Goal: Transaction & Acquisition: Book appointment/travel/reservation

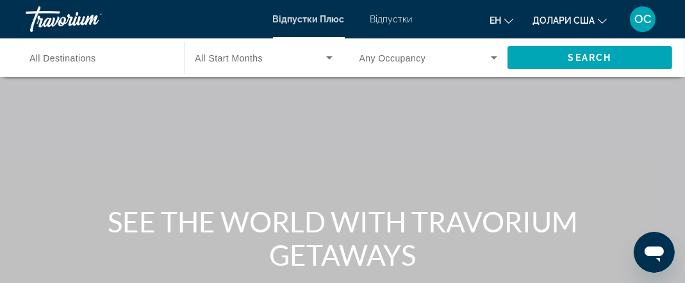
click at [508, 22] on icon "Змінити мову" at bounding box center [508, 21] width 9 height 5
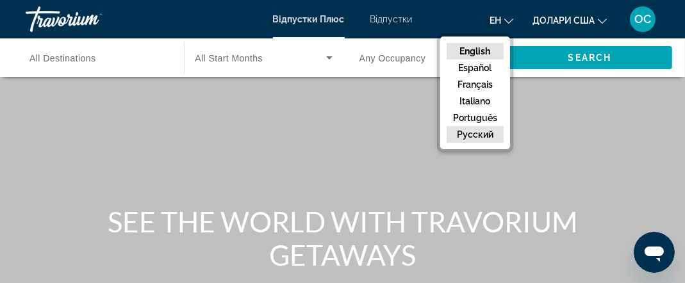
click at [490, 132] on button "русский" at bounding box center [474, 134] width 57 height 17
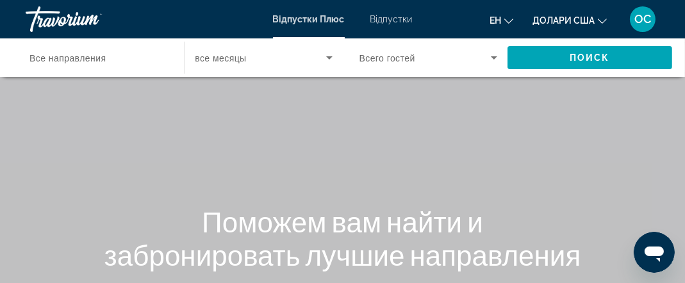
click at [327, 60] on icon "Віджет пошуку" at bounding box center [328, 57] width 15 height 15
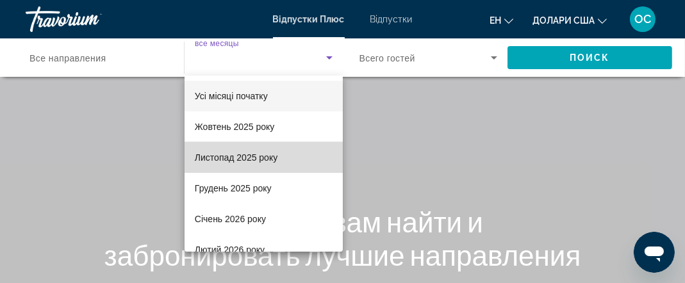
click at [270, 159] on font "Листопад 2025 року" at bounding box center [236, 157] width 83 height 10
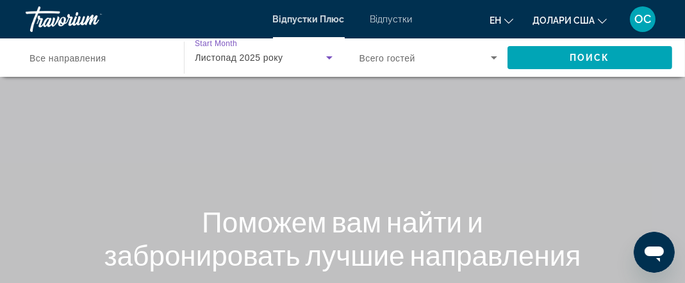
click at [492, 59] on icon "Віджет пошуку" at bounding box center [493, 57] width 15 height 15
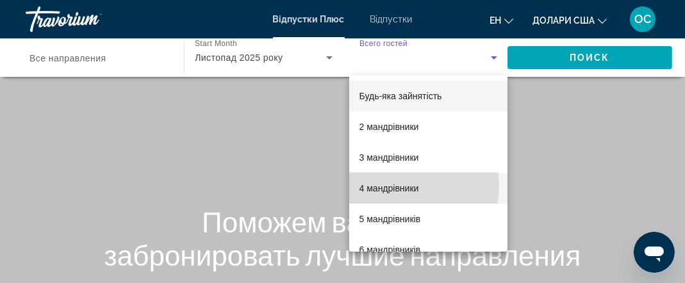
click at [398, 186] on font "4 мандрівники" at bounding box center [389, 188] width 60 height 10
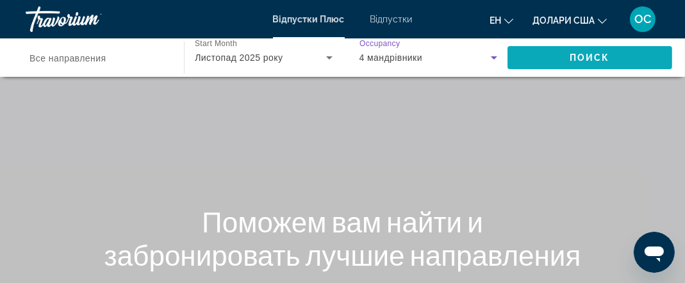
click at [576, 61] on span "Поиск" at bounding box center [589, 58] width 40 height 10
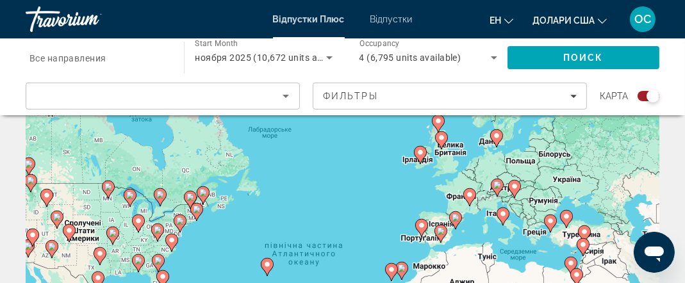
scroll to position [27, 0]
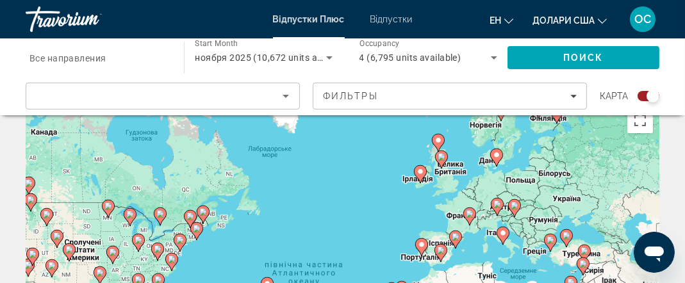
click at [469, 216] on image "Основний зміст" at bounding box center [470, 214] width 8 height 8
type input "**********"
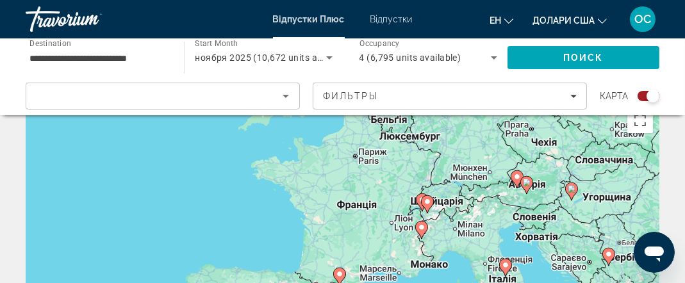
drag, startPoint x: 305, startPoint y: 247, endPoint x: 391, endPoint y: 162, distance: 120.0
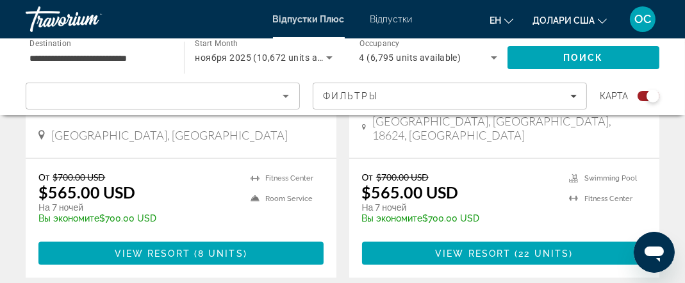
scroll to position [1660, 0]
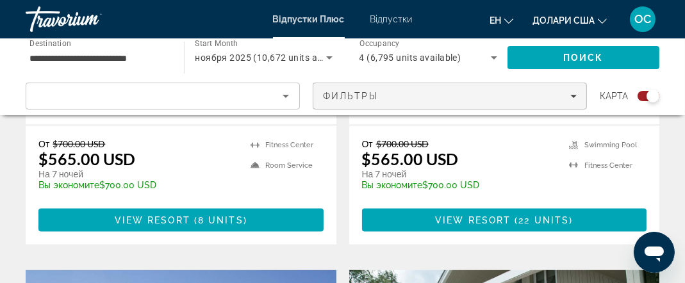
click at [577, 99] on span "Filters" at bounding box center [449, 96] width 273 height 31
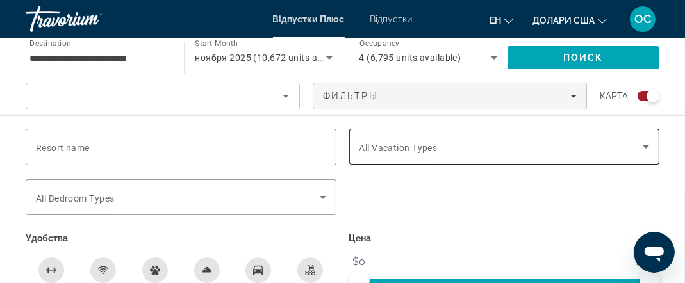
click at [647, 149] on icon "Search widget" at bounding box center [645, 146] width 15 height 15
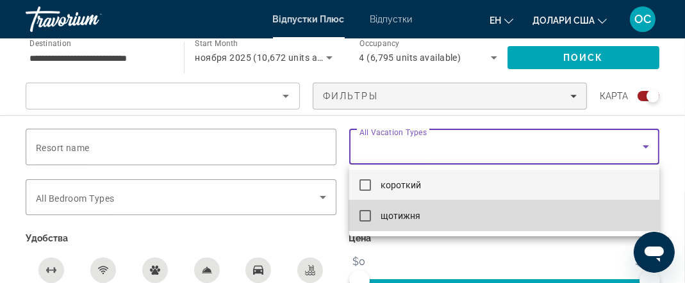
click at [366, 213] on mat-pseudo-checkbox at bounding box center [365, 216] width 12 height 12
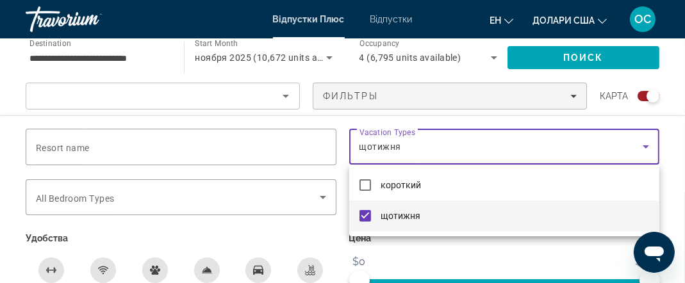
click at [86, 140] on div at bounding box center [342, 141] width 685 height 283
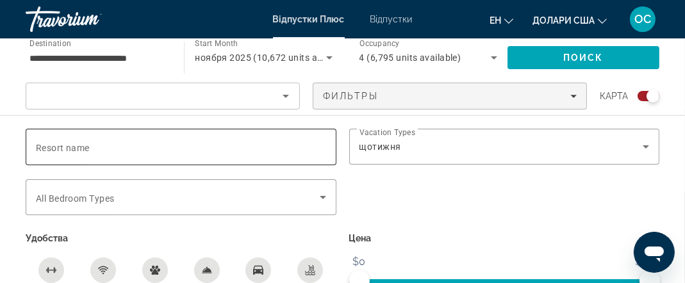
click at [87, 150] on span "Resort name" at bounding box center [63, 148] width 54 height 10
click at [87, 150] on input "Resort name" at bounding box center [181, 147] width 290 height 15
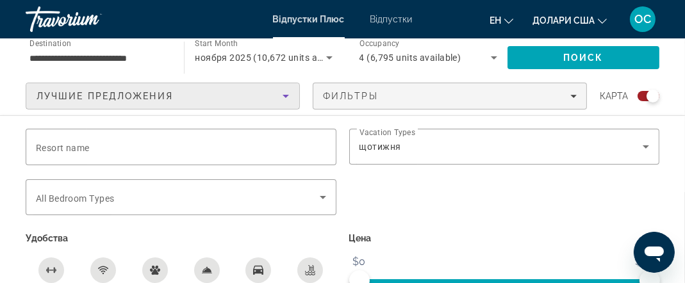
click at [288, 97] on icon "Sort by" at bounding box center [285, 95] width 15 height 15
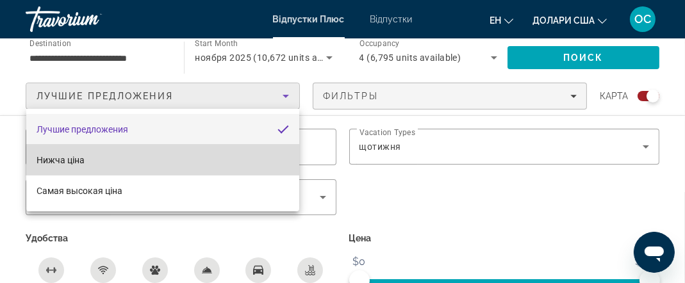
click at [191, 162] on mat-option "Нижча ціна" at bounding box center [162, 160] width 273 height 31
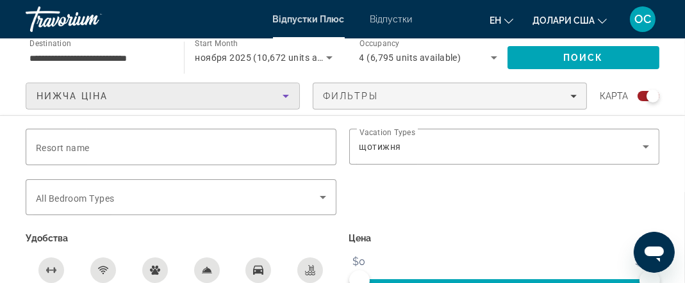
scroll to position [2202, 0]
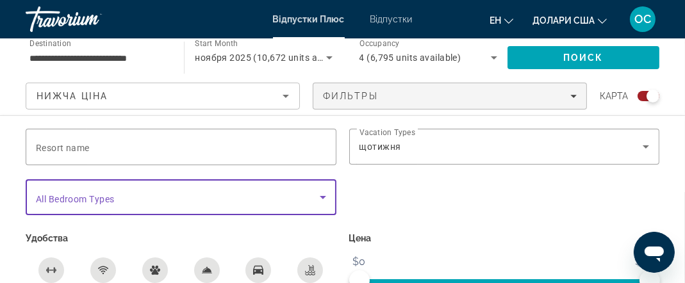
click at [320, 196] on icon "Search widget" at bounding box center [323, 197] width 6 height 3
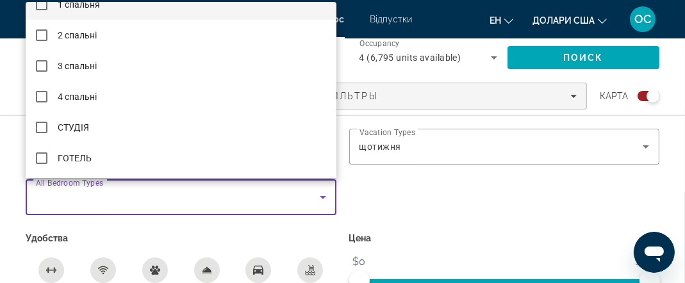
scroll to position [0, 0]
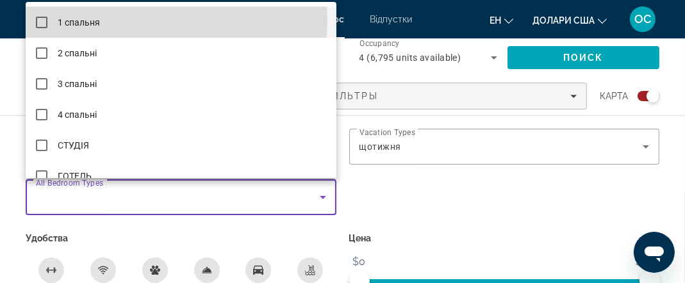
click at [42, 21] on mat-pseudo-checkbox at bounding box center [42, 23] width 12 height 12
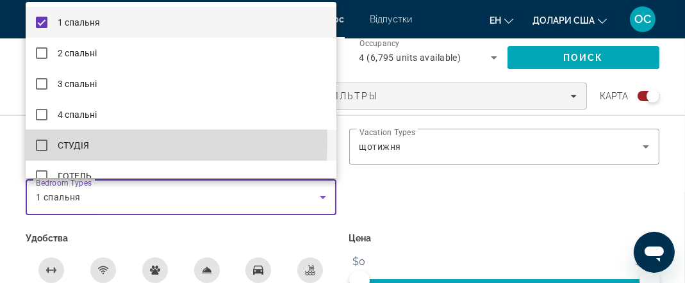
click at [46, 142] on mat-pseudo-checkbox at bounding box center [42, 146] width 12 height 12
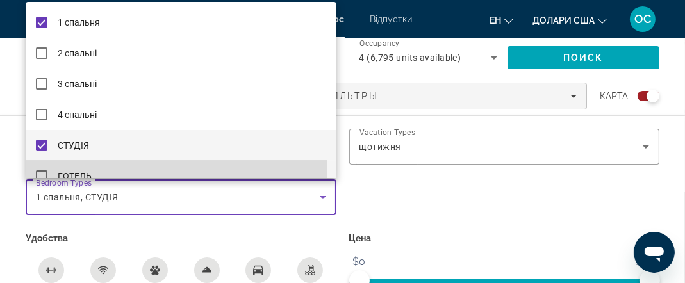
click at [45, 174] on mat-pseudo-checkbox at bounding box center [42, 176] width 12 height 12
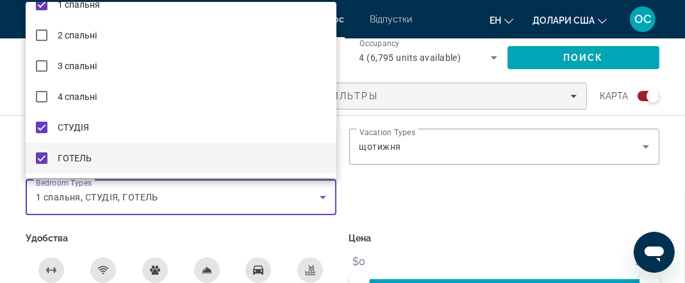
scroll to position [2378, 0]
click at [425, 189] on div at bounding box center [342, 141] width 685 height 283
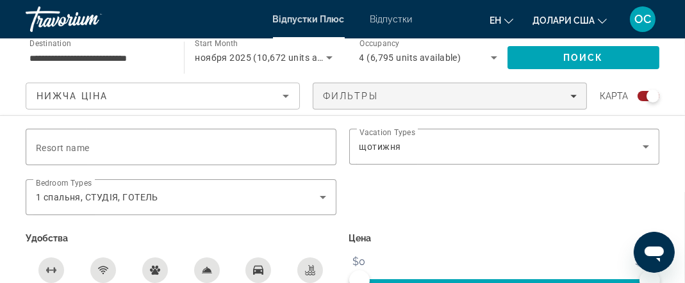
scroll to position [2616, 0]
click at [318, 270] on div "Swimming Pool" at bounding box center [310, 270] width 26 height 26
click at [58, 263] on div "Fitness Center" at bounding box center [51, 270] width 26 height 26
click at [111, 266] on div "Free Wifi" at bounding box center [103, 270] width 26 height 26
click at [211, 267] on icon "Room Service" at bounding box center [207, 270] width 10 height 10
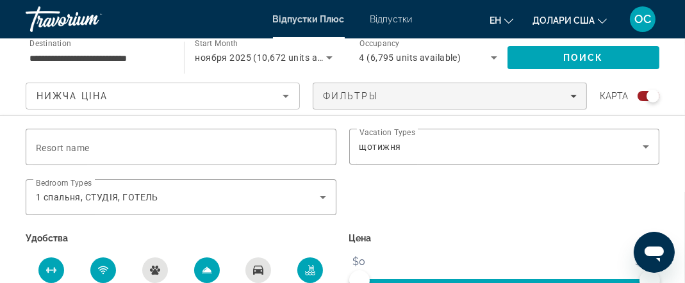
scroll to position [0, 0]
click at [398, 19] on font "Відпустки" at bounding box center [391, 19] width 42 height 10
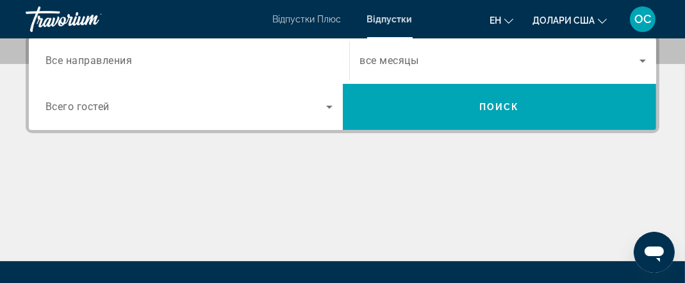
scroll to position [316, 0]
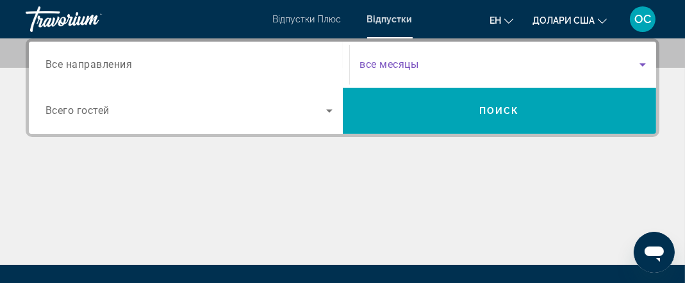
click at [642, 60] on icon "Search widget" at bounding box center [642, 64] width 15 height 15
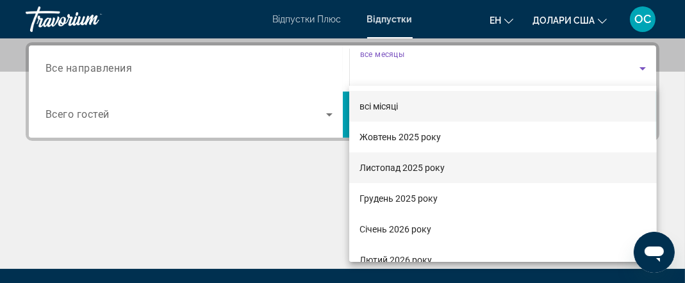
click at [454, 170] on mat-option "Листопад 2025 року" at bounding box center [502, 167] width 307 height 31
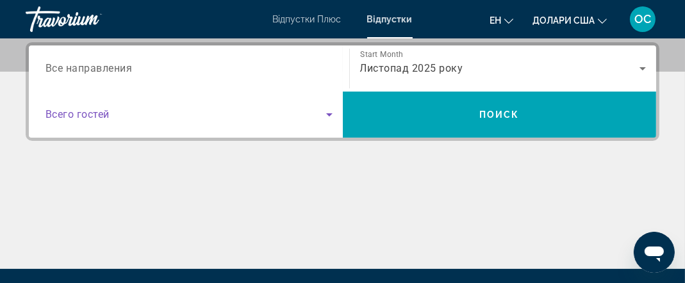
click at [324, 112] on icon "Search widget" at bounding box center [328, 114] width 15 height 15
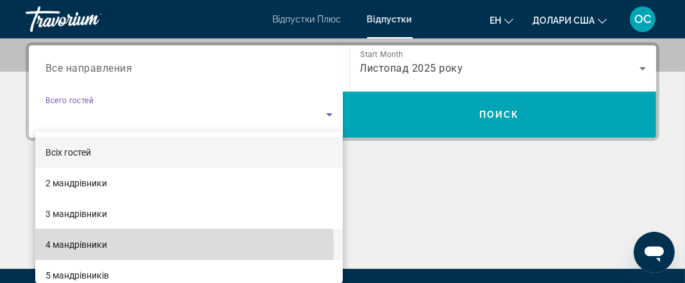
click at [115, 248] on mat-option "4 мандрівники" at bounding box center [188, 244] width 307 height 31
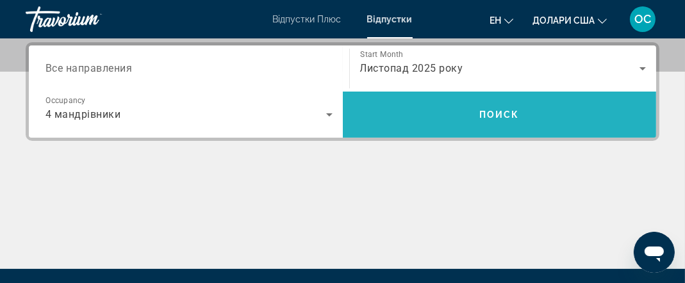
click at [500, 110] on span "Поиск" at bounding box center [499, 115] width 40 height 10
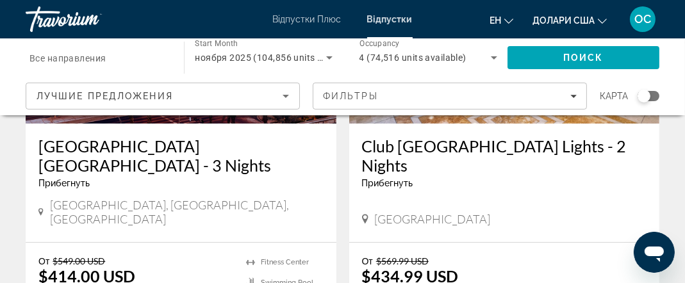
scroll to position [259, 0]
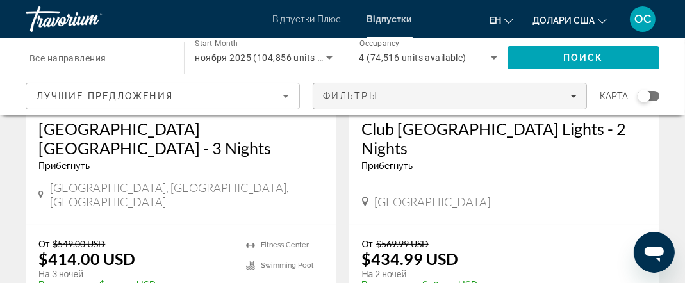
click at [574, 99] on div "Фильтры" at bounding box center [450, 96] width 254 height 10
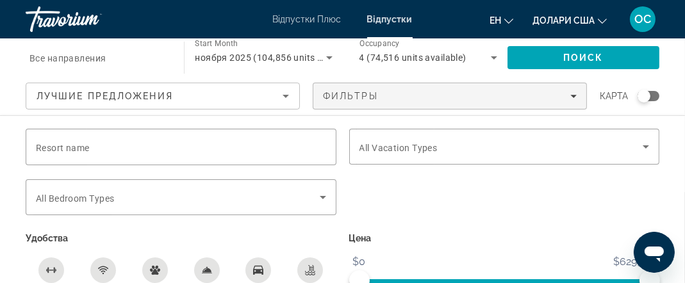
click at [289, 97] on icon "Sort by" at bounding box center [285, 95] width 15 height 15
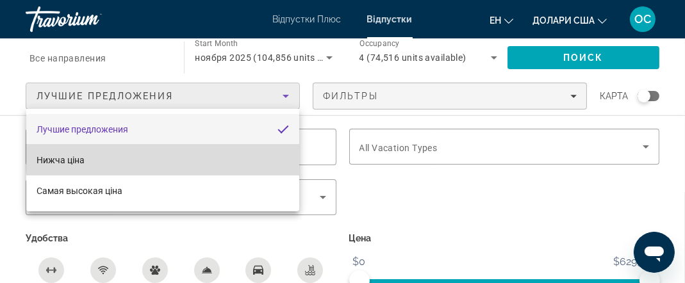
click at [209, 154] on mat-option "Нижча ціна" at bounding box center [162, 160] width 273 height 31
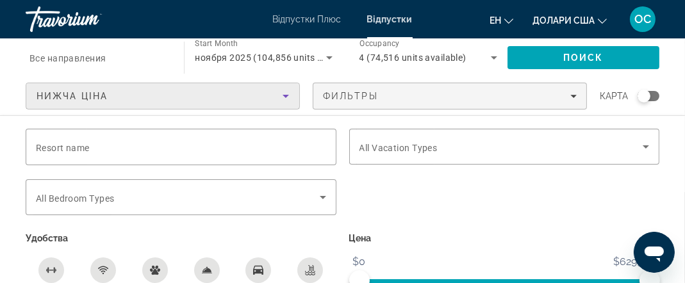
click at [316, 276] on div "Swimming Pool" at bounding box center [310, 270] width 26 height 26
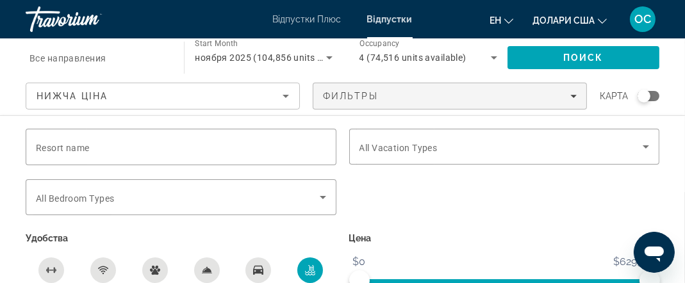
click at [54, 269] on icon "Fitness Center" at bounding box center [54, 271] width 1 height 6
click at [118, 267] on button "Free Wifi" at bounding box center [103, 276] width 52 height 38
click at [215, 266] on div "Room Service" at bounding box center [207, 270] width 26 height 26
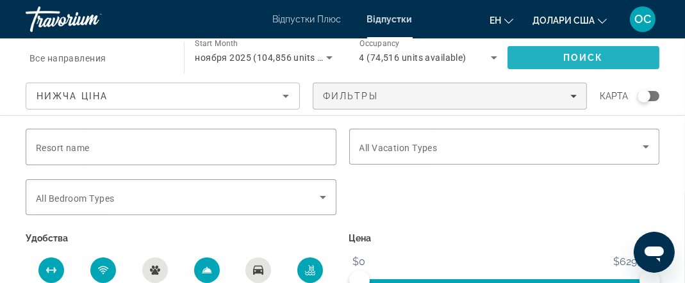
click at [616, 52] on span "Search" at bounding box center [583, 57] width 152 height 31
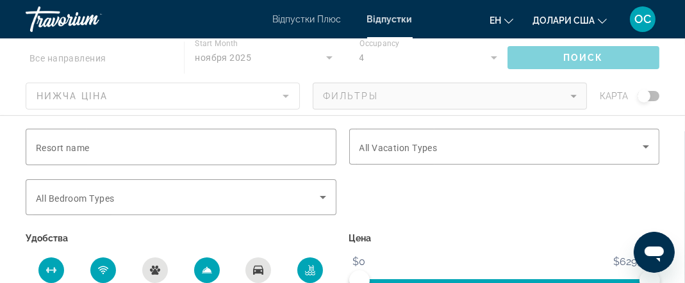
scroll to position [104, 0]
click at [501, 279] on span "ngx-slider" at bounding box center [574, 281] width 147 height 5
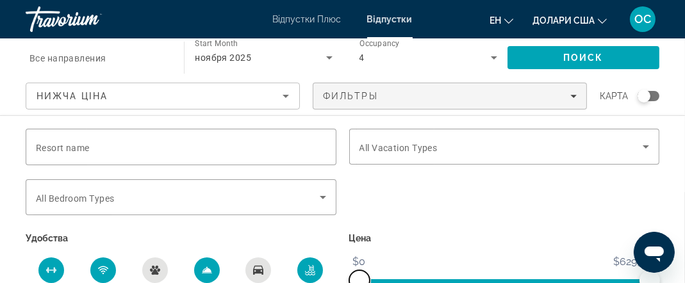
drag, startPoint x: 501, startPoint y: 279, endPoint x: 335, endPoint y: 295, distance: 167.3
click at [335, 179] on html "Перейти до основного вмісту Відпустки Плюс Відпустки ен English Español Françai…" at bounding box center [342, 37] width 685 height 283
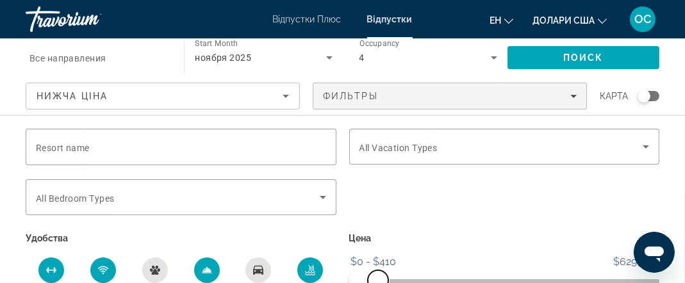
drag, startPoint x: 638, startPoint y: 278, endPoint x: 378, endPoint y: 277, distance: 260.6
click at [378, 277] on span "ngx-slider-max" at bounding box center [378, 280] width 20 height 20
click at [608, 60] on span "Search" at bounding box center [583, 57] width 152 height 31
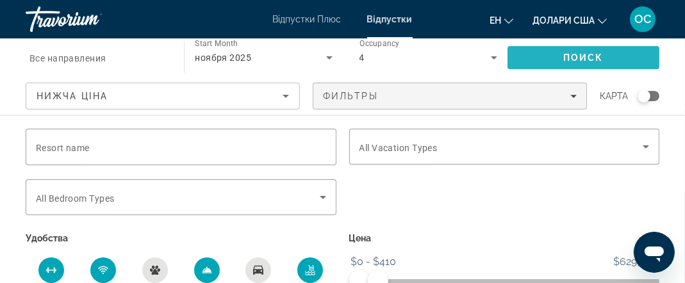
click at [600, 58] on span "Поиск" at bounding box center [583, 58] width 40 height 10
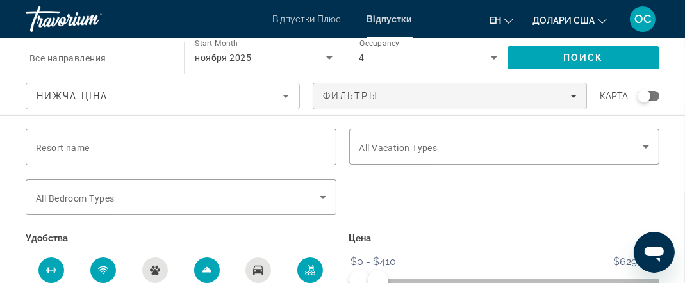
scroll to position [102, 0]
drag, startPoint x: 636, startPoint y: 276, endPoint x: 619, endPoint y: 276, distance: 17.3
click at [619, 279] on ngx-slider "$0 $6299.99 $0 $6020 $0 - $410" at bounding box center [504, 280] width 311 height 3
drag, startPoint x: 619, startPoint y: 276, endPoint x: 547, endPoint y: 282, distance: 72.0
click at [547, 282] on span "ngx-slider" at bounding box center [497, 279] width 277 height 20
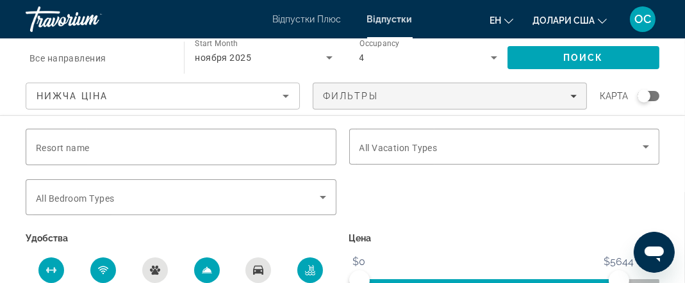
click at [452, 275] on span "ngx-slider" at bounding box center [488, 279] width 259 height 20
drag, startPoint x: 451, startPoint y: 275, endPoint x: 347, endPoint y: 276, distance: 104.4
click at [347, 276] on div "Цена $0 $6299.99 $0 $5644 $0 - $410" at bounding box center [504, 262] width 323 height 66
drag, startPoint x: 619, startPoint y: 281, endPoint x: 400, endPoint y: 282, distance: 219.0
click at [400, 282] on span "ngx-slider-max" at bounding box center [399, 280] width 20 height 20
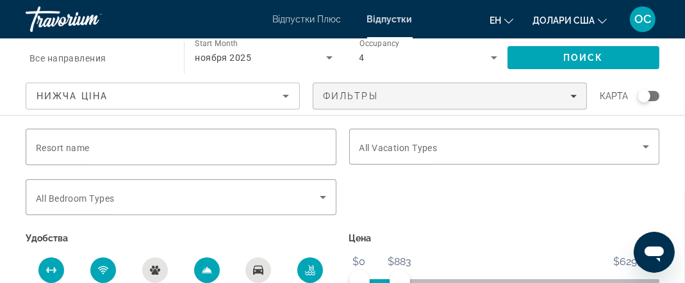
click at [75, 22] on div "Траворіум" at bounding box center [90, 19] width 128 height 33
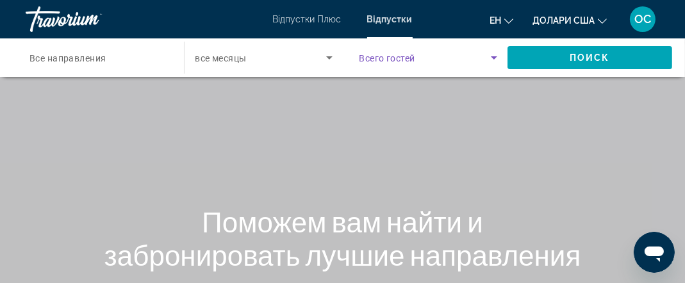
click at [490, 59] on icon "Search widget" at bounding box center [493, 57] width 15 height 15
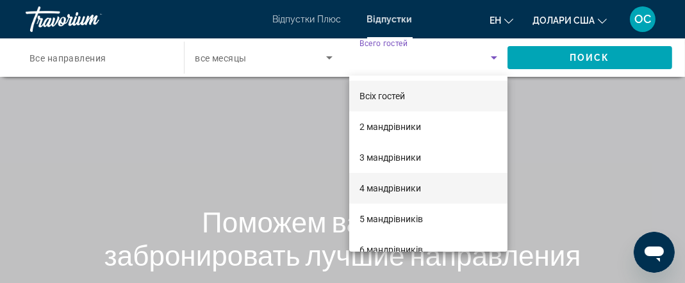
click at [397, 186] on font "4 мандрівники" at bounding box center [389, 188] width 61 height 10
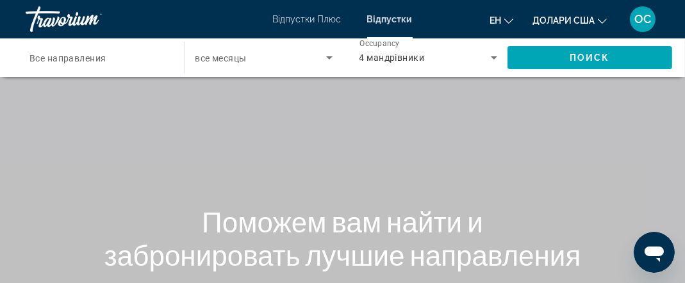
click at [88, 62] on span "Все направления" at bounding box center [67, 58] width 77 height 10
click at [88, 62] on input "Destination Все направления" at bounding box center [98, 58] width 138 height 15
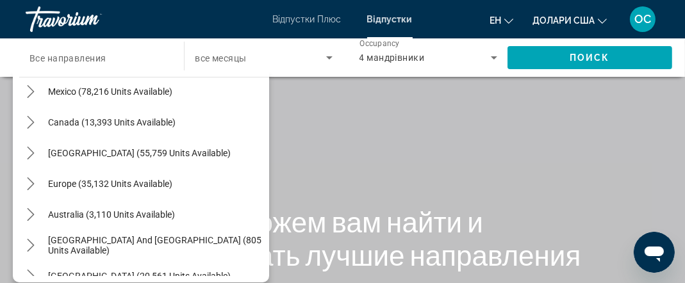
scroll to position [77, 0]
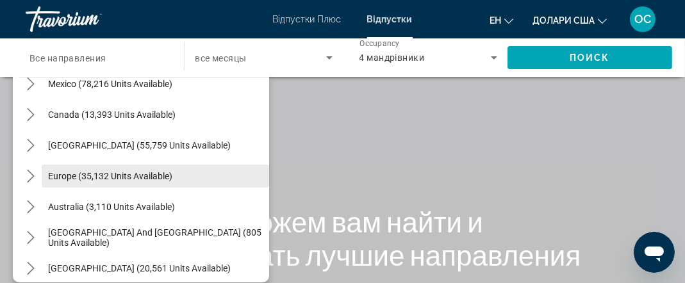
click at [67, 171] on span "Europe (35,132 units available)" at bounding box center [110, 176] width 124 height 10
type input "**********"
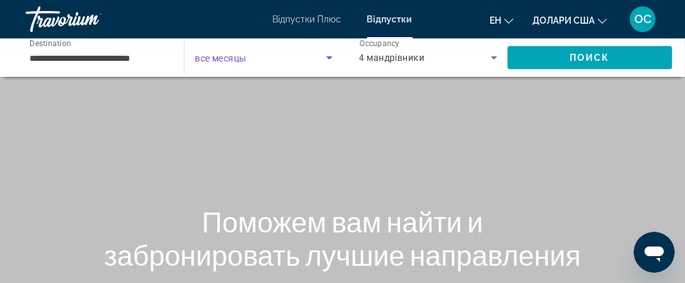
click at [330, 57] on icon "Search widget" at bounding box center [329, 57] width 6 height 3
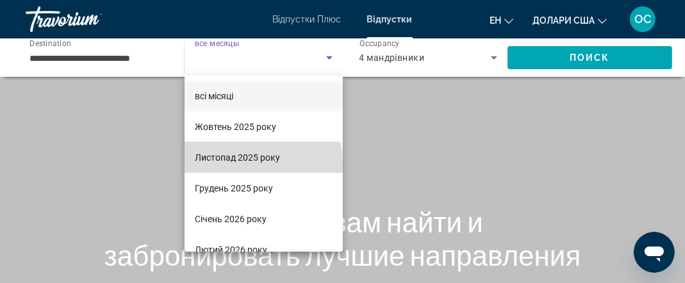
click at [262, 163] on span "Листопад 2025 року" at bounding box center [237, 157] width 85 height 15
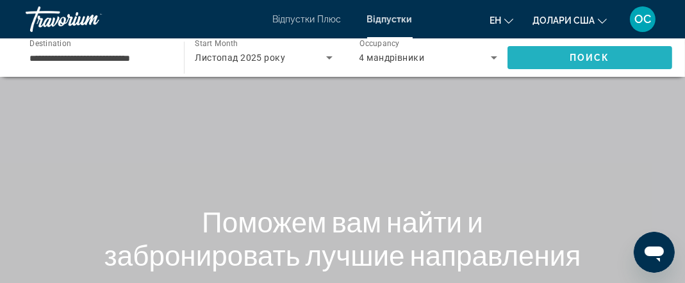
click at [583, 62] on span "Поиск" at bounding box center [589, 58] width 40 height 10
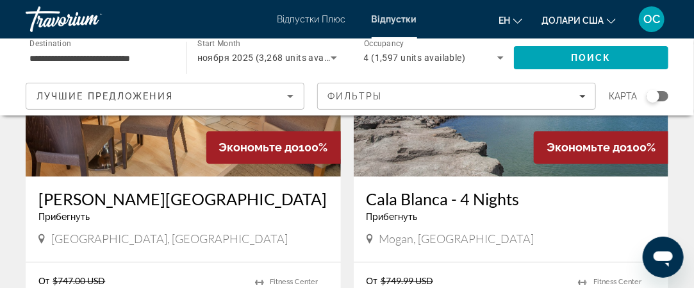
scroll to position [2440, 0]
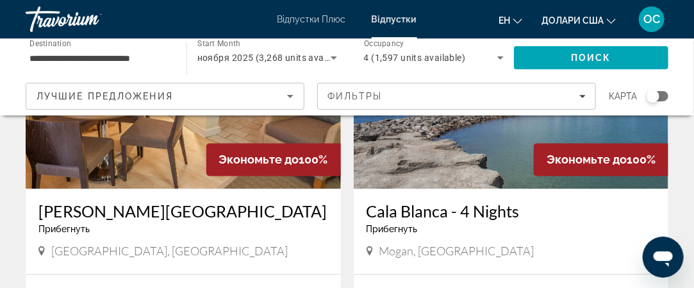
drag, startPoint x: 654, startPoint y: 98, endPoint x: 683, endPoint y: 97, distance: 29.5
click at [683, 97] on div "**********" at bounding box center [347, 76] width 694 height 77
click at [654, 95] on div "Search widget" at bounding box center [652, 96] width 13 height 13
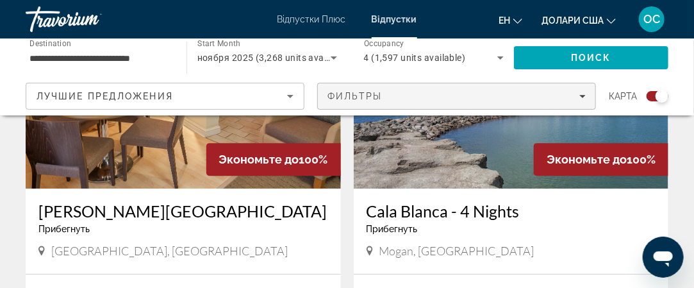
click at [583, 93] on icon "Filters" at bounding box center [582, 96] width 6 height 6
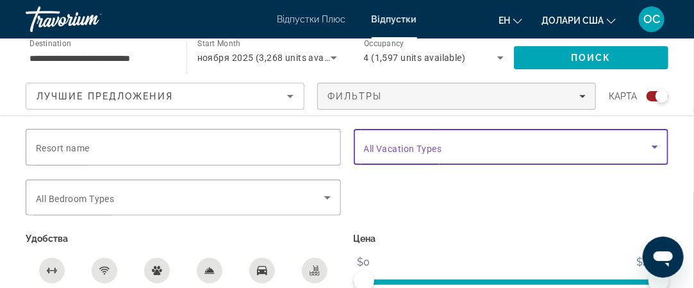
click at [654, 144] on icon "Search widget" at bounding box center [654, 146] width 15 height 15
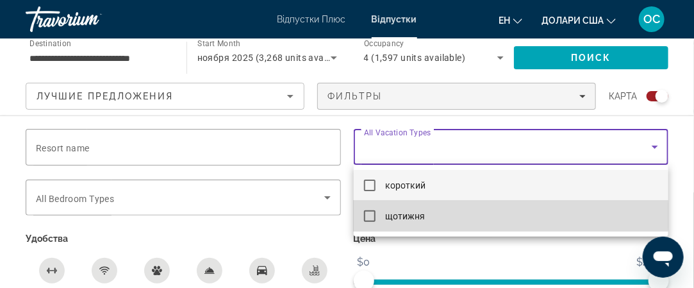
click at [473, 215] on mat-option "щотижня" at bounding box center [511, 215] width 315 height 31
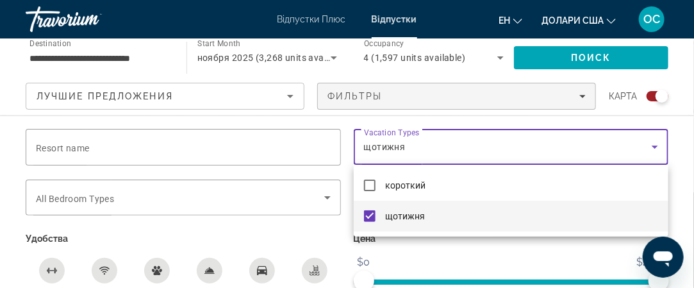
click at [325, 197] on div at bounding box center [347, 144] width 694 height 288
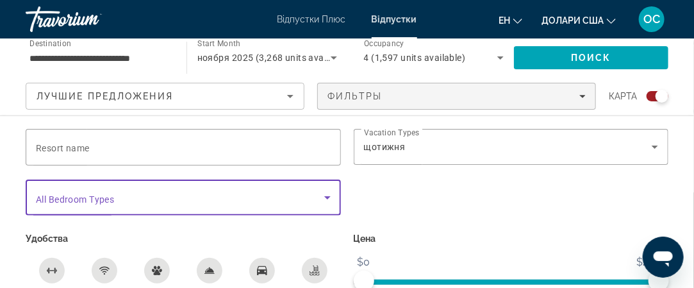
click at [325, 197] on icon "Search widget" at bounding box center [327, 197] width 15 height 15
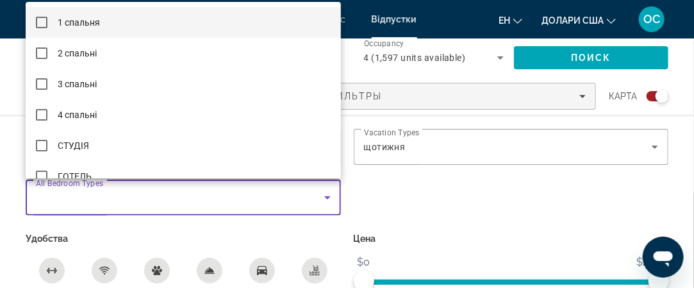
drag, startPoint x: 653, startPoint y: 279, endPoint x: 521, endPoint y: 279, distance: 131.9
click at [494, 279] on div at bounding box center [347, 144] width 694 height 288
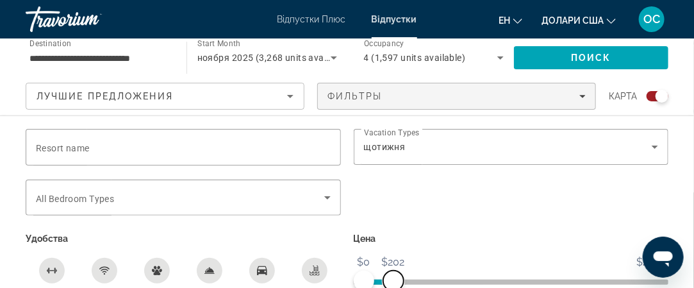
drag, startPoint x: 654, startPoint y: 277, endPoint x: 393, endPoint y: 279, distance: 260.6
click at [393, 279] on span "ngx-slider-max" at bounding box center [393, 280] width 20 height 20
click at [327, 195] on icon "Search widget" at bounding box center [327, 197] width 15 height 15
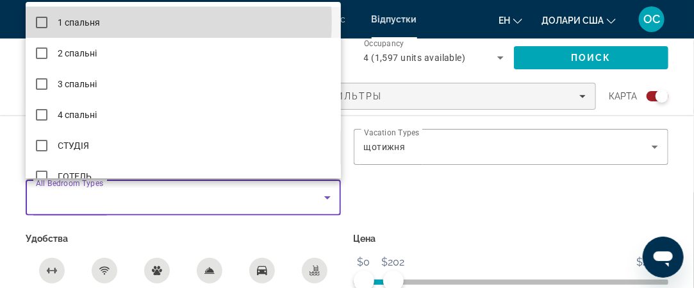
click at [124, 21] on mat-option "1 спальня" at bounding box center [183, 22] width 315 height 31
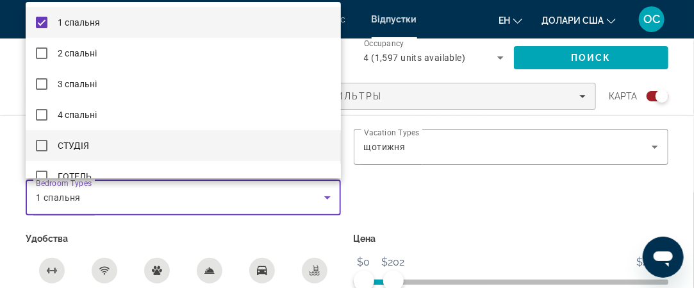
click at [97, 138] on mat-option "СТУДІЯ" at bounding box center [183, 145] width 315 height 31
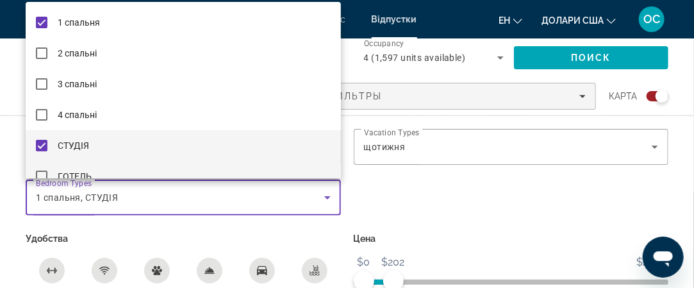
click at [90, 175] on font "ГОТЕЛЬ" at bounding box center [75, 176] width 34 height 10
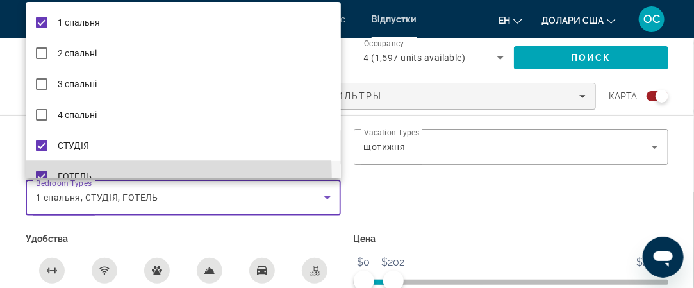
scroll to position [13, 0]
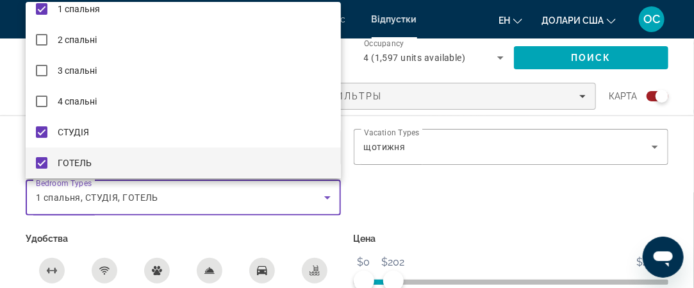
click at [313, 270] on div at bounding box center [347, 144] width 694 height 288
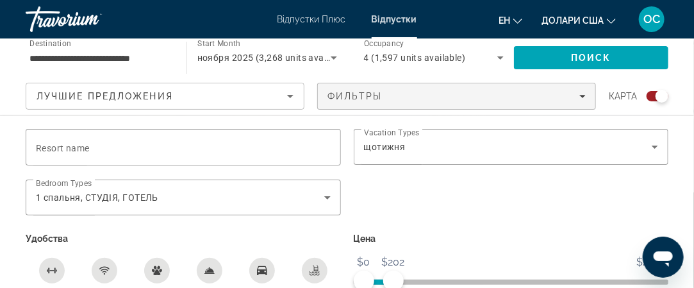
click at [313, 271] on icon "Swimming Pool" at bounding box center [314, 272] width 10 height 3
click at [105, 268] on icon "Free Wifi" at bounding box center [104, 269] width 7 height 3
click at [46, 272] on div "Fitness Center" at bounding box center [52, 270] width 26 height 26
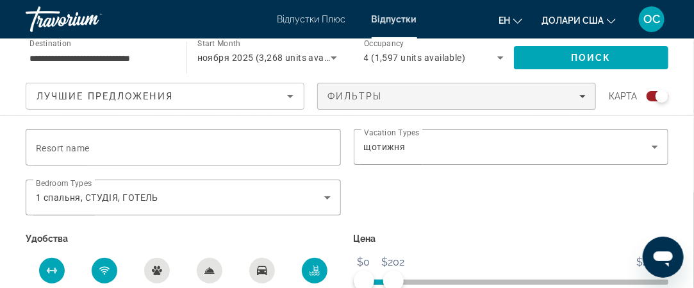
click at [210, 267] on icon "Room Service" at bounding box center [209, 270] width 9 height 6
click at [289, 95] on icon "Sort by" at bounding box center [290, 96] width 6 height 3
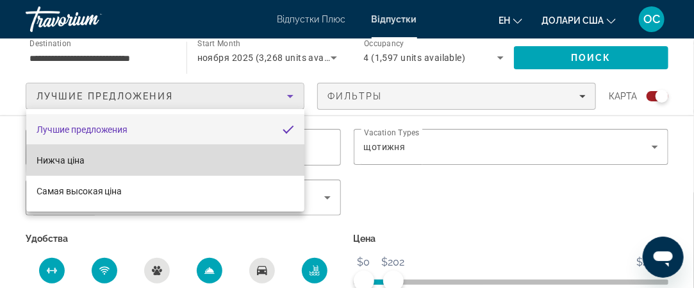
click at [217, 160] on mat-option "Нижча ціна" at bounding box center [165, 160] width 278 height 31
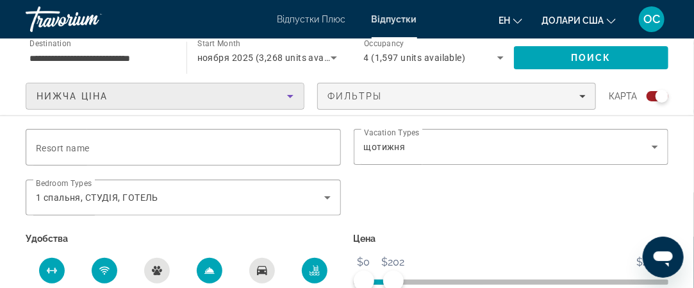
scroll to position [3108, 0]
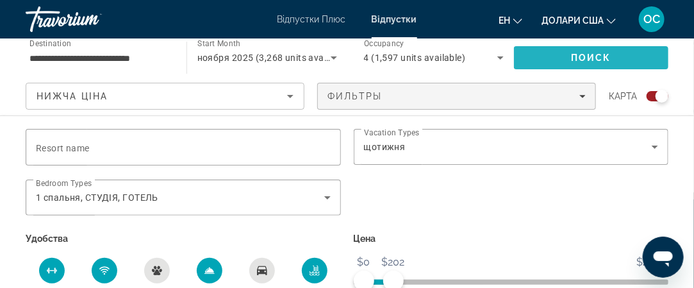
click at [598, 61] on span "Поиск" at bounding box center [591, 58] width 40 height 10
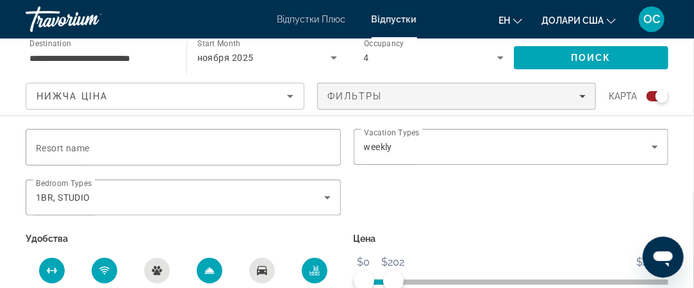
scroll to position [3088, 0]
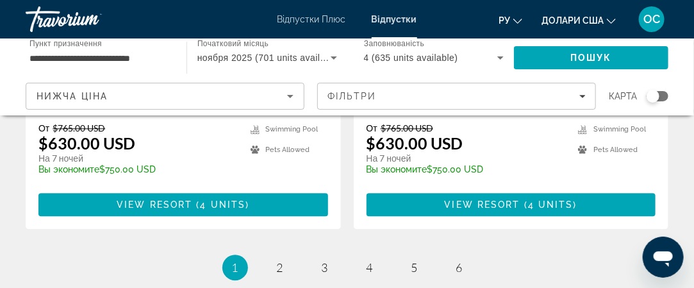
scroll to position [2657, 0]
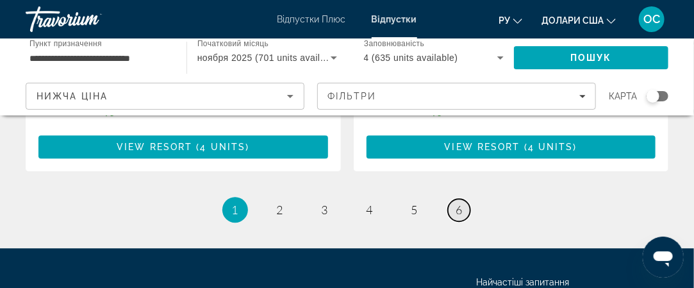
click at [456, 202] on span "6" at bounding box center [459, 209] width 6 height 14
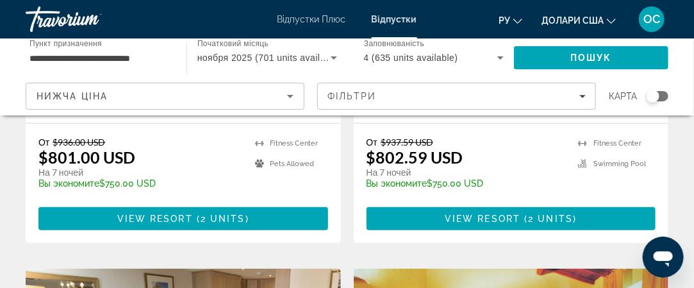
scroll to position [348, 0]
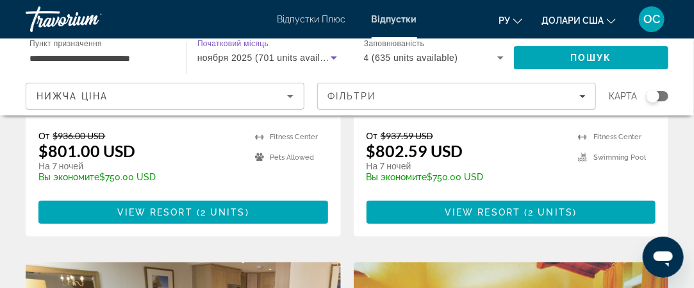
click at [331, 56] on icon "Віджет пошуку" at bounding box center [333, 57] width 15 height 15
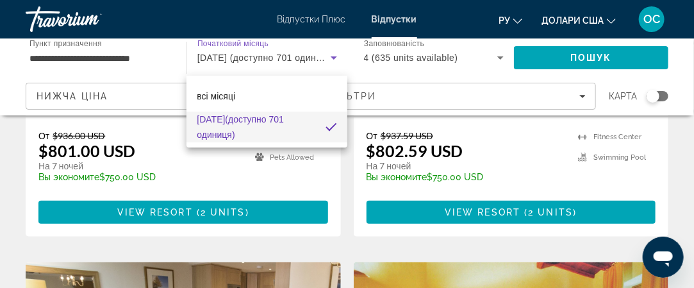
click at [500, 56] on div at bounding box center [347, 144] width 694 height 288
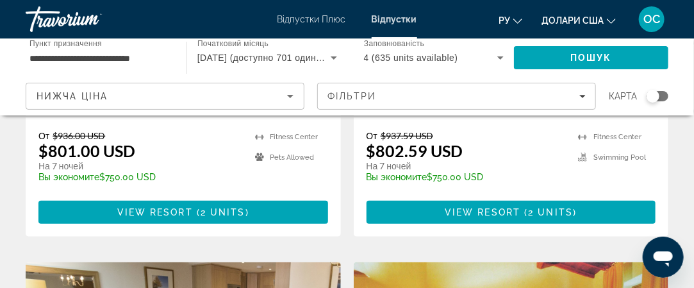
click at [500, 56] on icon "Віджет пошуку" at bounding box center [499, 57] width 15 height 15
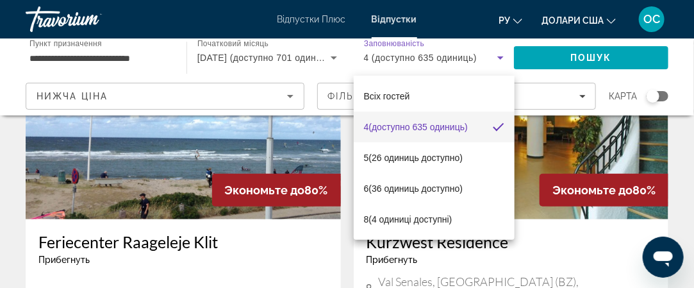
scroll to position [120, 0]
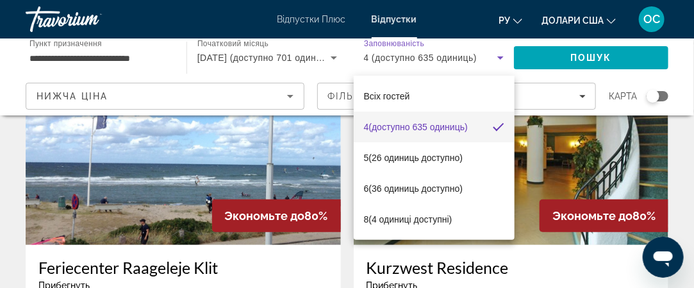
click at [587, 61] on div at bounding box center [347, 144] width 694 height 288
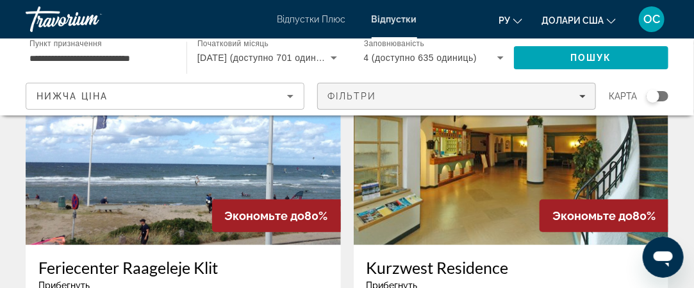
click at [583, 96] on icon "Фільтри" at bounding box center [582, 96] width 6 height 3
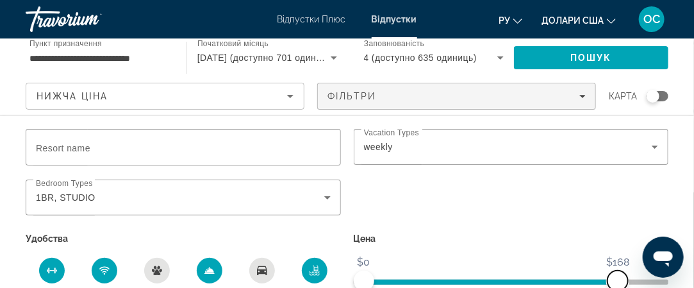
drag, startPoint x: 660, startPoint y: 278, endPoint x: 617, endPoint y: 284, distance: 43.4
click at [617, 284] on span "ngx-slider-max" at bounding box center [617, 280] width 20 height 20
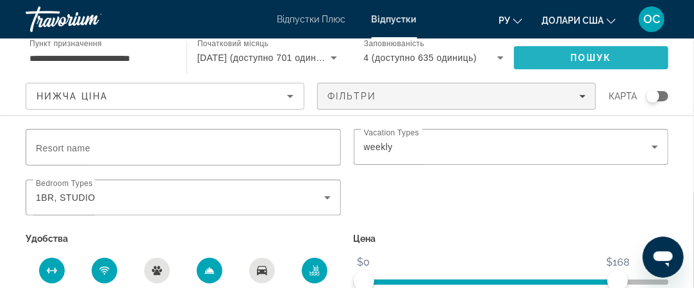
click at [617, 57] on span "Пошук" at bounding box center [591, 57] width 154 height 31
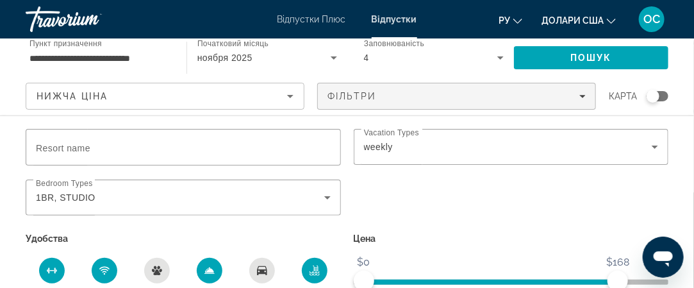
click at [654, 99] on div "Віджет пошуку" at bounding box center [652, 96] width 13 height 13
click at [605, 61] on font "Пошук" at bounding box center [591, 58] width 42 height 10
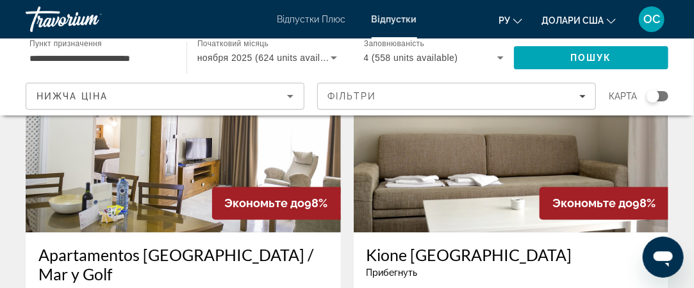
scroll to position [2429, 0]
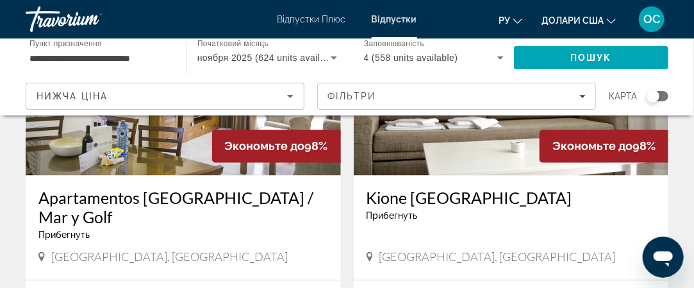
click at [648, 245] on div "Відкрити вікно повідомлень" at bounding box center [662, 256] width 38 height 38
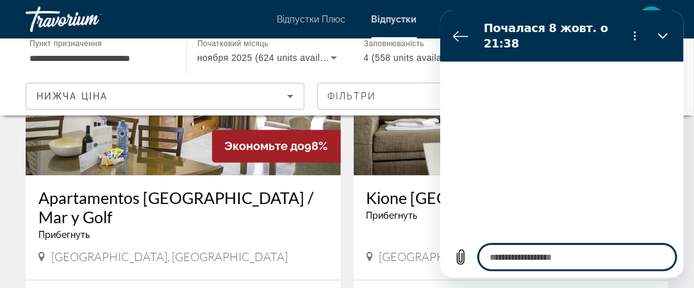
scroll to position [2523, 0]
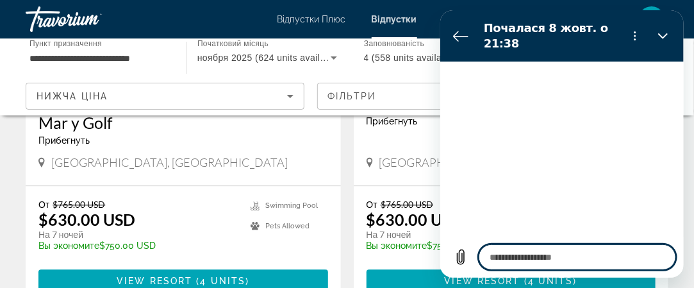
type textarea "*"
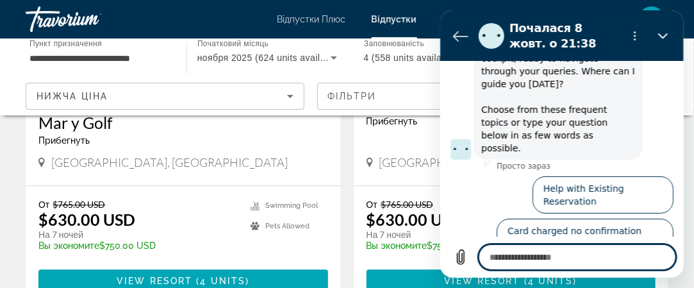
scroll to position [76, 0]
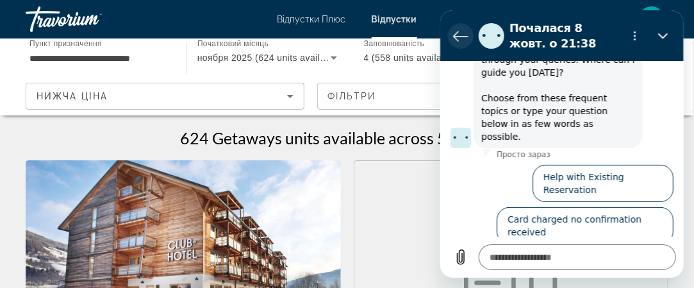
click at [461, 39] on icon "Повернутися до списку розмов" at bounding box center [459, 35] width 15 height 15
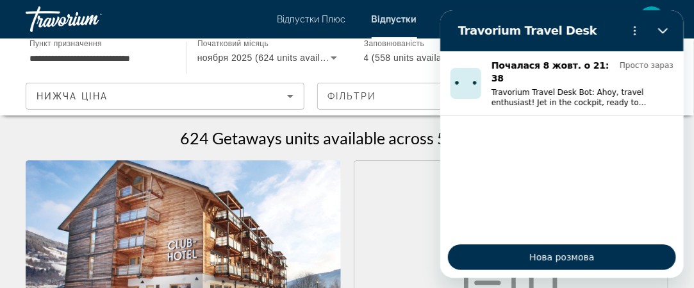
click at [406, 191] on figure "Основний зміст" at bounding box center [511, 263] width 314 height 205
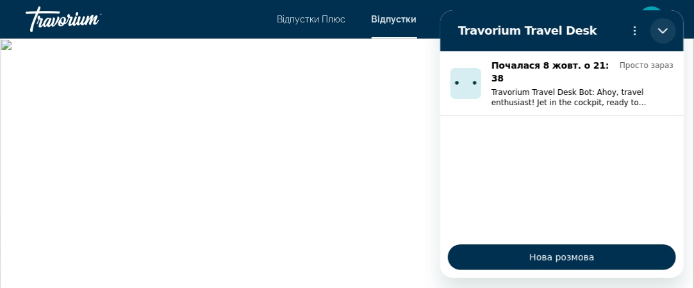
click at [662, 29] on icon "Закрити" at bounding box center [662, 31] width 10 height 10
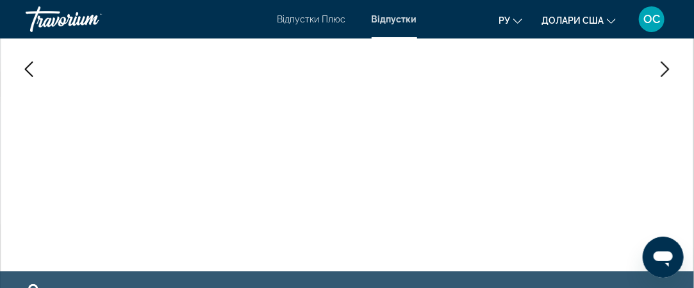
scroll to position [248, 0]
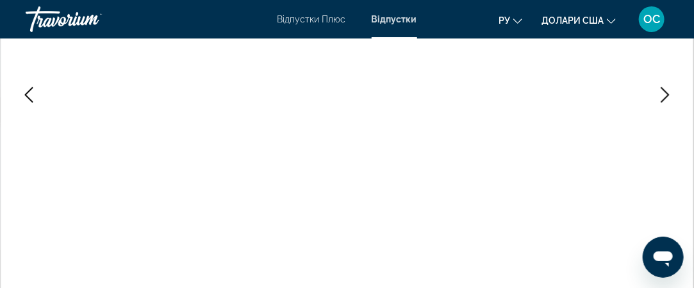
click at [662, 97] on icon "Next image" at bounding box center [664, 94] width 15 height 15
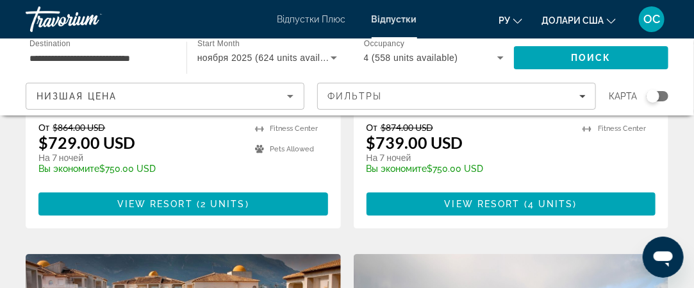
scroll to position [1253, 0]
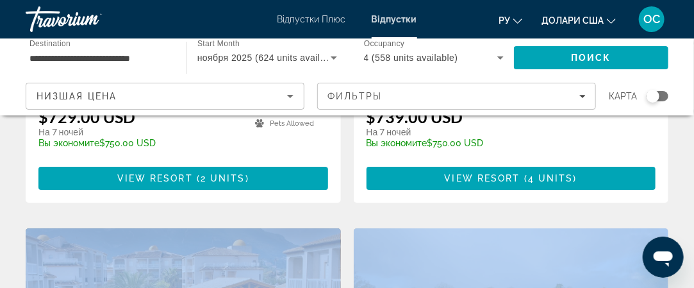
drag, startPoint x: 693, startPoint y: 181, endPoint x: 688, endPoint y: 203, distance: 22.4
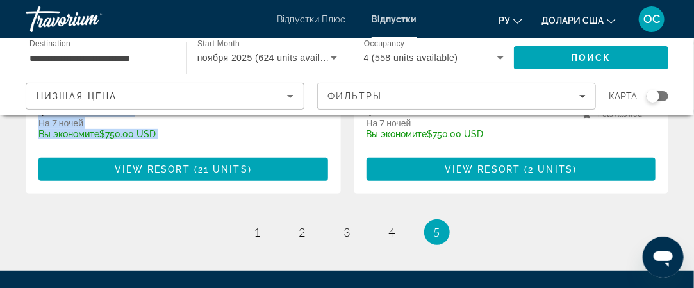
scroll to position [1723, 0]
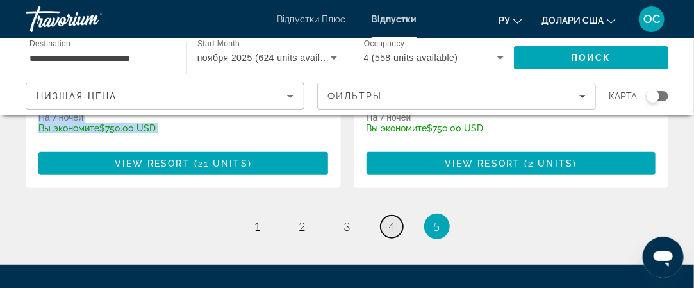
click at [393, 219] on span "4" at bounding box center [392, 226] width 6 height 14
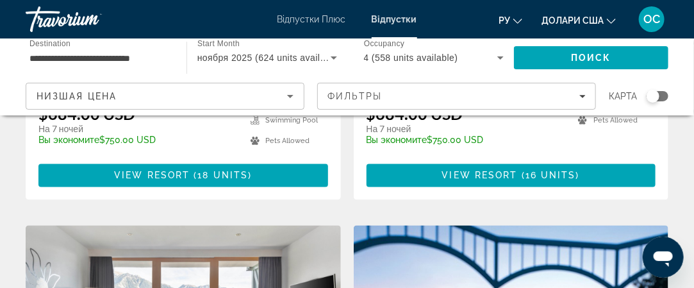
scroll to position [833, 0]
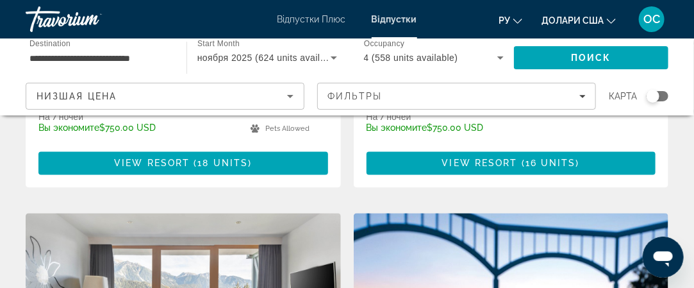
drag, startPoint x: 685, startPoint y: 92, endPoint x: 679, endPoint y: 111, distance: 19.4
click at [679, 111] on div "**********" at bounding box center [347, 76] width 694 height 77
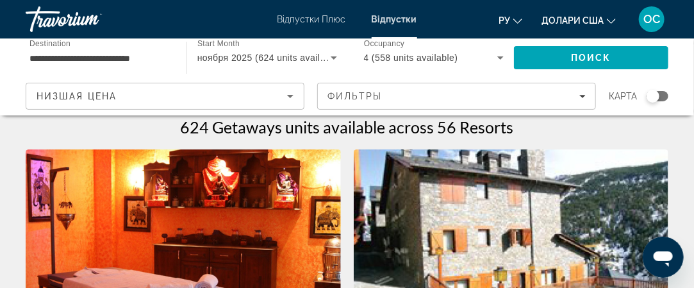
scroll to position [0, 0]
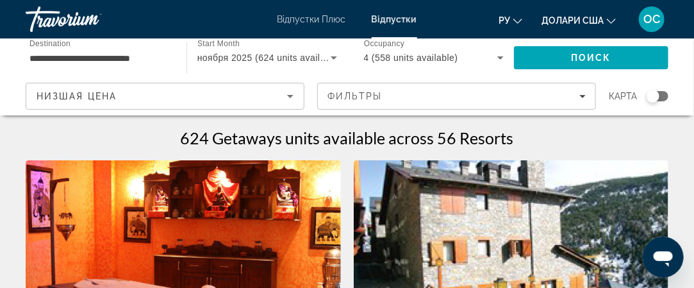
click at [90, 22] on div "Траворіум" at bounding box center [90, 19] width 128 height 33
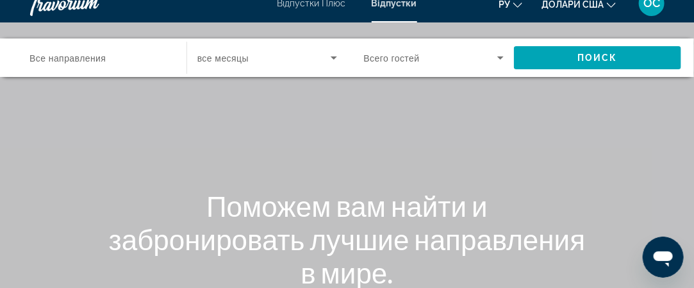
scroll to position [10, 0]
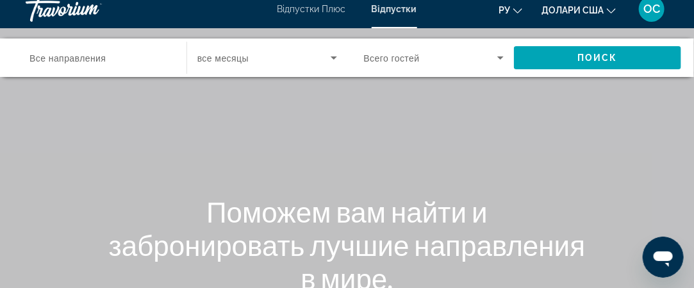
click at [652, 5] on font "ОС" at bounding box center [651, 8] width 17 height 13
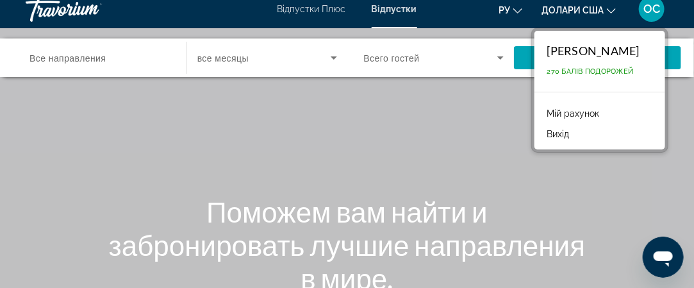
click at [516, 17] on button "ру Англійська Іспанська Французька Італійська Португальська російський" at bounding box center [510, 10] width 24 height 19
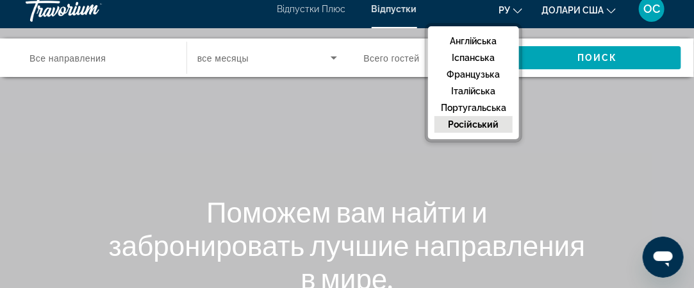
scroll to position [0, 0]
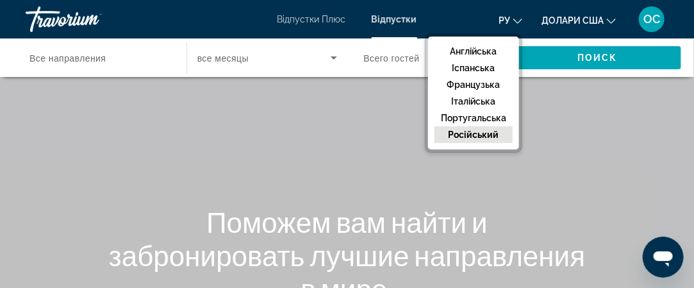
click at [651, 19] on font "ОС" at bounding box center [651, 18] width 17 height 13
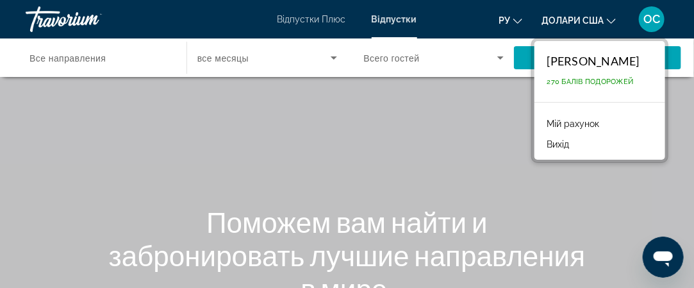
click at [521, 20] on icon "Змінити мову" at bounding box center [517, 21] width 9 height 9
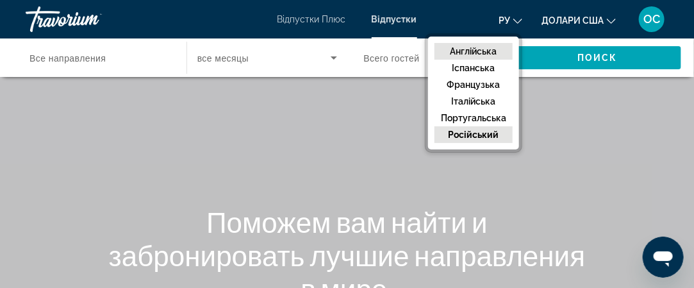
click at [489, 48] on font "Англійська" at bounding box center [473, 51] width 47 height 10
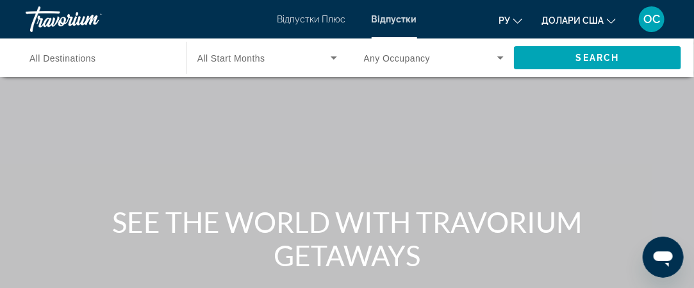
click at [657, 21] on font "ОС" at bounding box center [651, 18] width 17 height 13
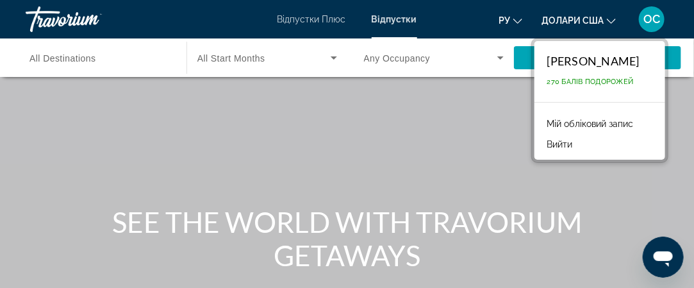
click at [517, 22] on icon "Змінити мову" at bounding box center [517, 21] width 9 height 9
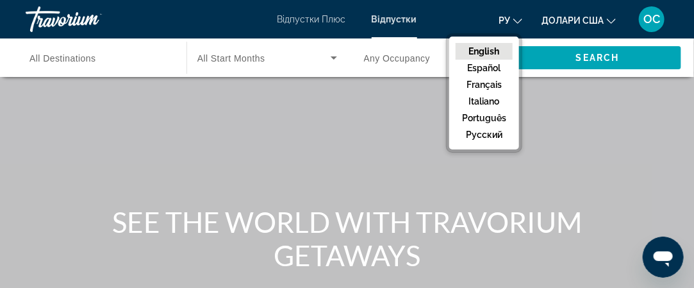
click at [74, 20] on div "Траворіум" at bounding box center [90, 19] width 128 height 33
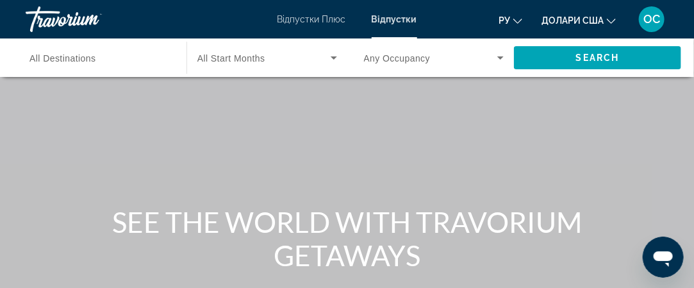
click at [74, 20] on div "Траворіум" at bounding box center [90, 19] width 128 height 33
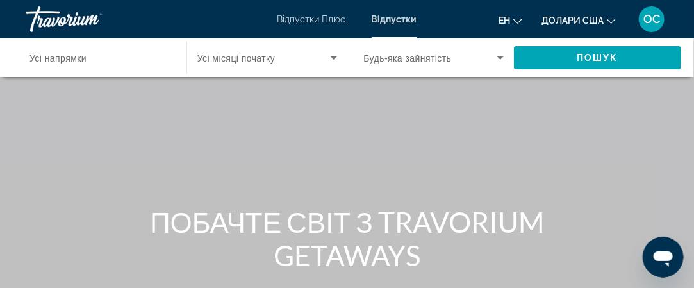
click at [74, 22] on div "Траворіум" at bounding box center [90, 19] width 128 height 33
click at [54, 21] on div "Траворіум" at bounding box center [90, 19] width 128 height 33
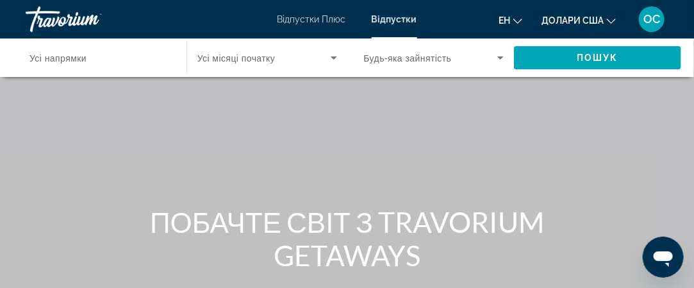
click at [90, 18] on div "Траворіум" at bounding box center [90, 19] width 128 height 33
